Goal: Check status: Check status

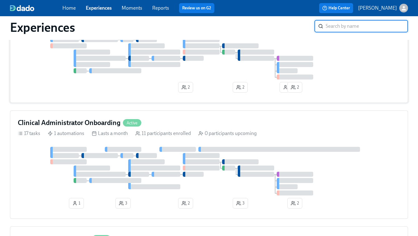
scroll to position [229, 0]
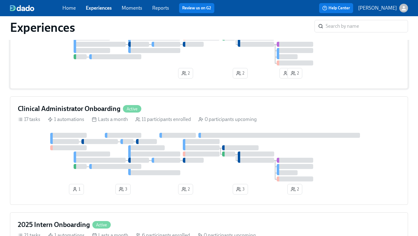
click at [134, 138] on div at bounding box center [123, 135] width 36 height 5
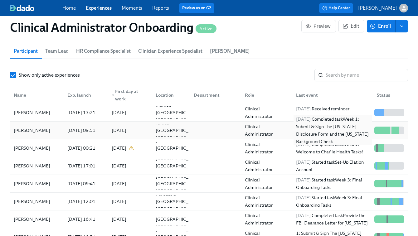
scroll to position [473, 0]
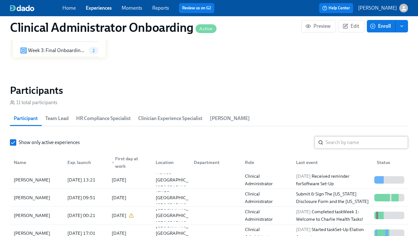
click at [336, 143] on input "search" at bounding box center [367, 142] width 82 height 12
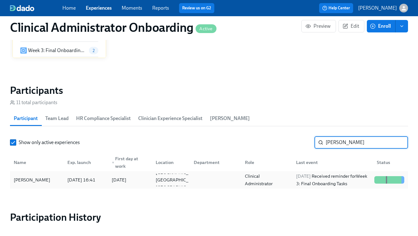
type input "martina"
click at [265, 176] on div "Clinical Administrator" at bounding box center [266, 179] width 49 height 15
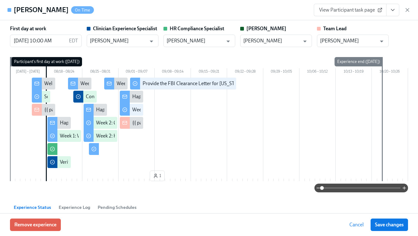
click at [363, 14] on link "View Participant task page" at bounding box center [350, 10] width 73 height 12
click at [404, 12] on icon "button" at bounding box center [407, 10] width 6 height 6
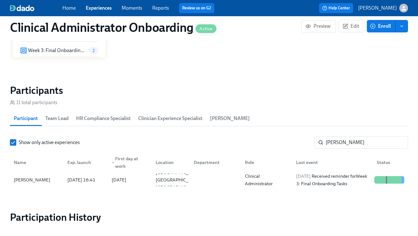
click at [96, 7] on link "Experiences" at bounding box center [99, 8] width 26 height 6
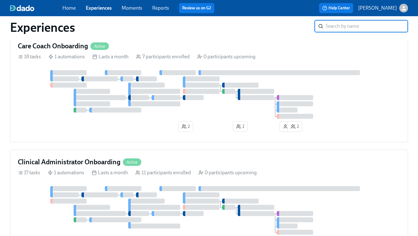
scroll to position [176, 0]
click at [87, 100] on div at bounding box center [100, 97] width 52 height 5
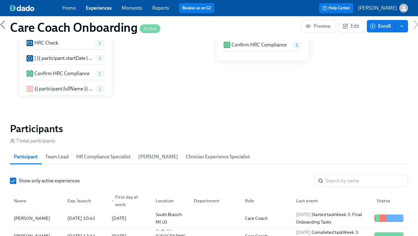
scroll to position [560, 0]
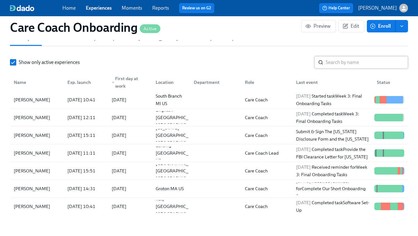
click at [338, 66] on input "search" at bounding box center [367, 62] width 82 height 12
paste input "Shanise Ford"
type input "Shanise Ford"
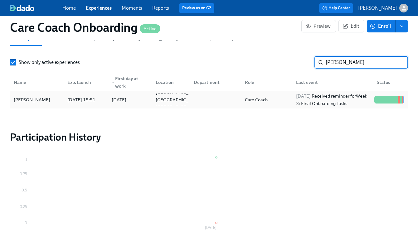
click at [279, 100] on div "Care Coach" at bounding box center [265, 100] width 51 height 12
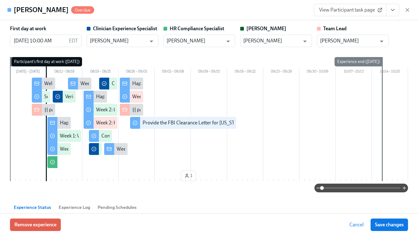
click at [359, 6] on link "View Participant task page" at bounding box center [350, 10] width 73 height 12
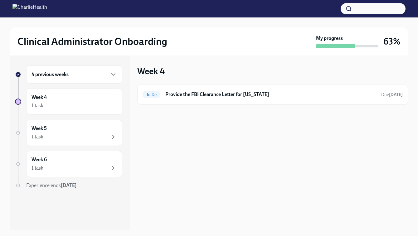
click at [66, 77] on h6 "4 previous weeks" at bounding box center [49, 74] width 37 height 7
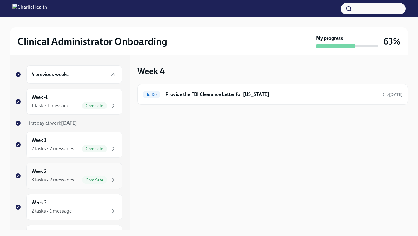
click at [65, 178] on div "3 tasks • 2 messages" at bounding box center [52, 179] width 43 height 7
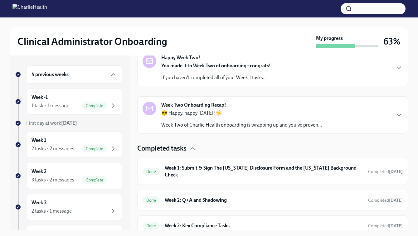
scroll to position [25, 0]
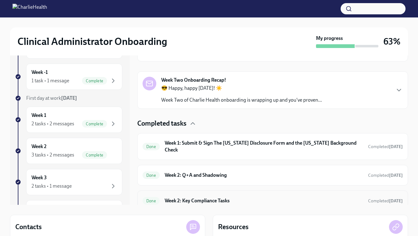
click at [238, 197] on h6 "Week 2: Key Compliance Tasks" at bounding box center [264, 200] width 198 height 7
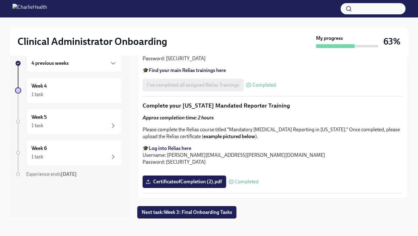
scroll to position [607, 0]
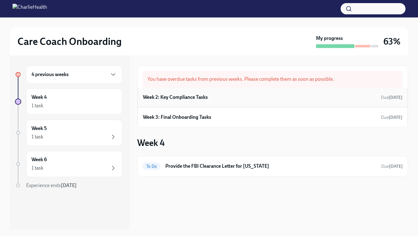
click at [242, 99] on div "Week 2: Key Compliance Tasks Due [DATE]" at bounding box center [272, 97] width 259 height 9
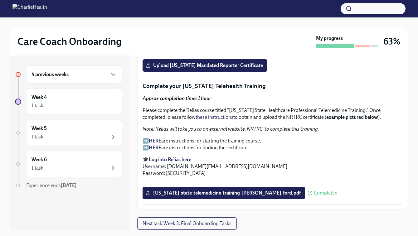
scroll to position [1221, 0]
